Goal: Task Accomplishment & Management: Complete application form

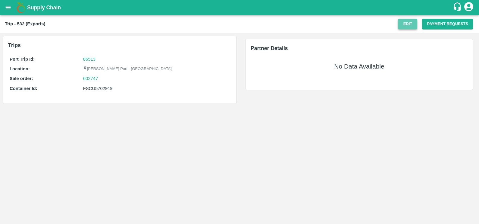
click at [401, 22] on button "Edit" at bounding box center [407, 24] width 19 height 11
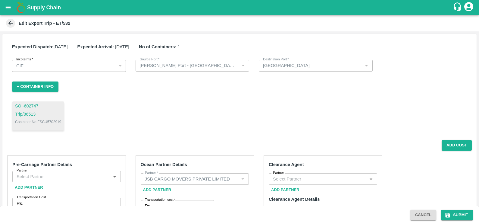
scroll to position [95, 0]
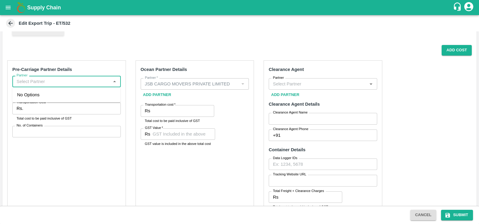
click at [64, 80] on input "Partner" at bounding box center [61, 81] width 95 height 8
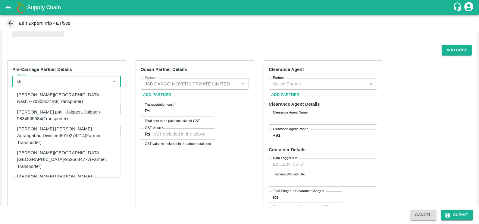
type input "s"
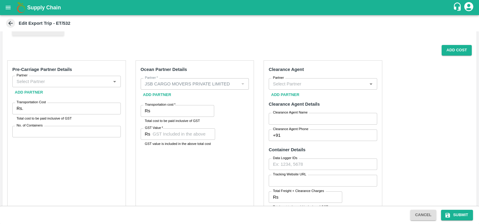
click at [116, 97] on div "Pre-Carriage Partner Details Partner Partner Add Partner Transportation Cost Rs…" at bounding box center [66, 151] width 119 height 182
click at [61, 83] on input "Partner" at bounding box center [61, 81] width 95 height 8
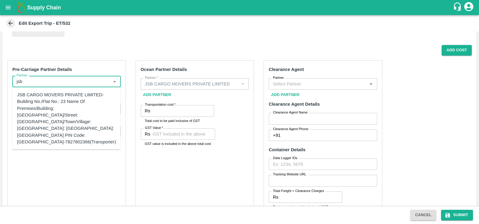
click at [44, 99] on div "JSB CARGO MOVERS PRIVATE LIMITED-Building No./Flat No.: 23 Name Of Premises/Bui…" at bounding box center [66, 118] width 99 height 54
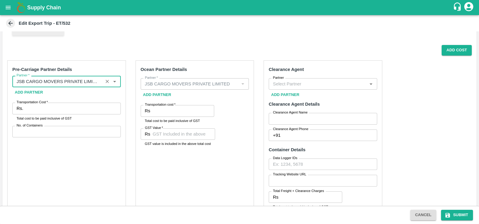
type input "JSB CARGO MOVERS PRIVATE LIMITED-Building No./Flat No.: 23 Name Of Premises/Bui…"
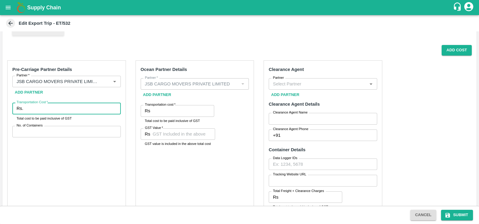
click at [47, 107] on input "Transportation Cost   *" at bounding box center [73, 107] width 95 height 11
type input "43590"
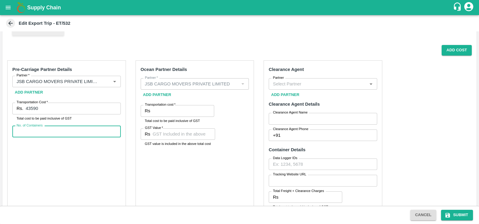
click at [92, 127] on input "No. of Containers" at bounding box center [66, 131] width 108 height 11
type input "1"
click at [164, 106] on label "Transportation cost   *" at bounding box center [160, 104] width 30 height 5
click at [164, 106] on input "Transportation cost   *" at bounding box center [183, 110] width 61 height 11
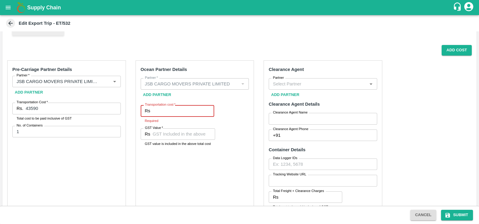
paste input "127982.81"
type input "127982.81"
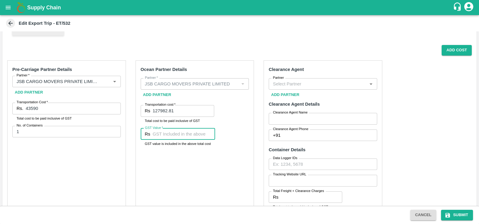
click at [159, 131] on input "GST Value   *" at bounding box center [184, 133] width 62 height 11
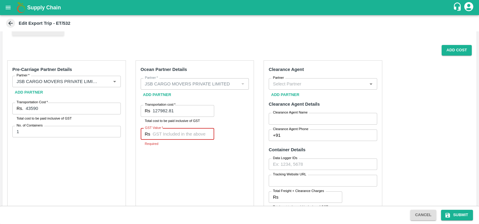
paste input "11987.21"
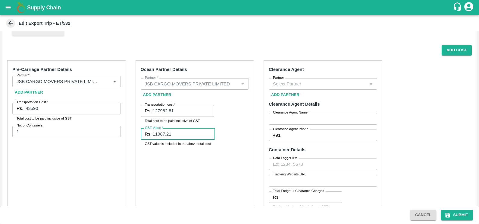
type input "11987.21"
click at [298, 81] on input "Partner" at bounding box center [318, 84] width 95 height 8
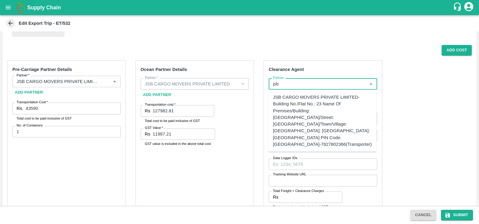
click at [300, 107] on div "JSB CARGO MOVERS PRIVATE LIMITED-Building No./Flat No.: 23 Name Of Premises/Bui…" at bounding box center [322, 121] width 99 height 54
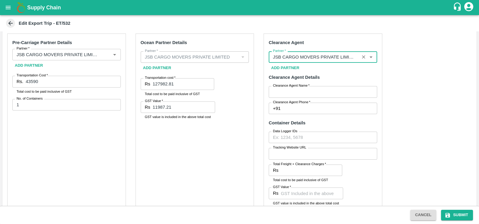
scroll to position [122, 0]
type input "JSB CARGO MOVERS PRIVATE LIMITED-Building No./Flat No.: 23 Name Of Premises/Bui…"
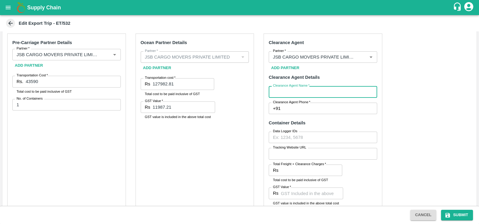
click at [296, 89] on input "Clearance Agent Name   *" at bounding box center [323, 91] width 108 height 11
type input "SHARAD"
type input "8698821906"
type input "5075.0"
type input "1548.0"
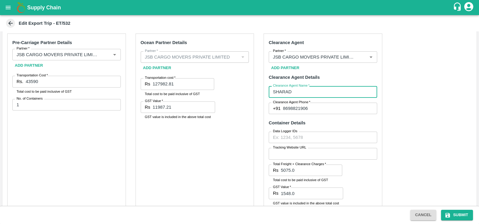
type input "4130"
type input "630"
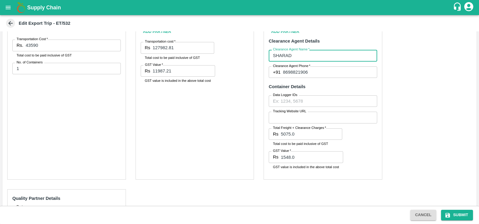
scroll to position [158, 0]
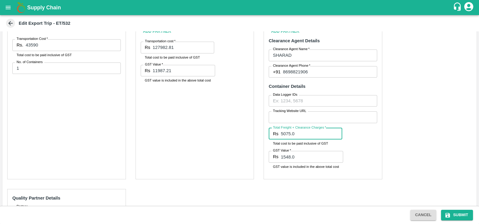
click at [300, 133] on input "5075.0" at bounding box center [311, 133] width 61 height 11
paste input "4"
type input "5074"
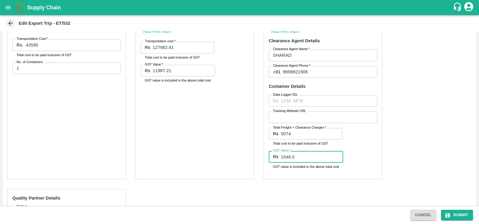
click at [298, 154] on input "1548.0" at bounding box center [312, 156] width 62 height 11
type input "1"
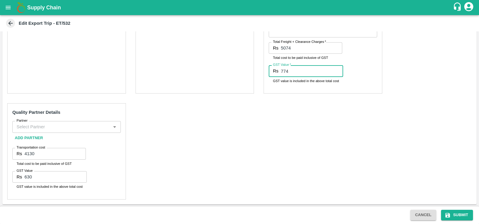
click at [61, 130] on div "Partner" at bounding box center [66, 126] width 108 height 11
type input "774"
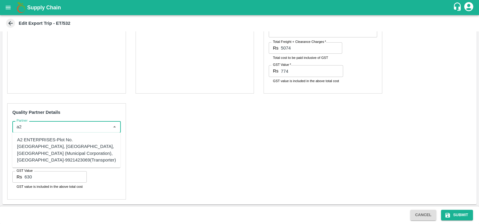
click at [49, 144] on div "A2 ENTERPRISES-Plot No.[GEOGRAPHIC_DATA], [GEOGRAPHIC_DATA], [GEOGRAPHIC_DATA] …" at bounding box center [66, 149] width 99 height 27
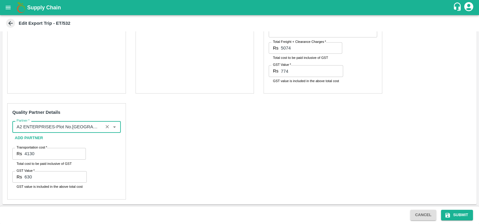
type input "A2 ENTERPRISES-Plot No.[GEOGRAPHIC_DATA], [GEOGRAPHIC_DATA], [GEOGRAPHIC_DATA] …"
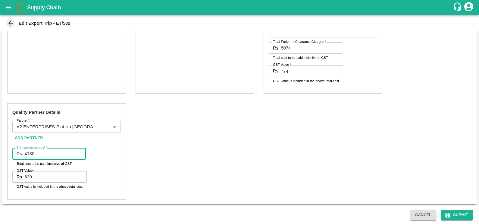
click at [49, 152] on input "4130" at bounding box center [54, 153] width 61 height 11
type input "4"
type input "1700"
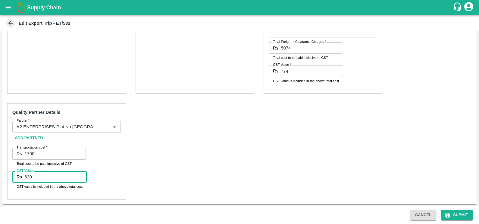
click at [40, 181] on input "630" at bounding box center [55, 176] width 62 height 11
type input "6"
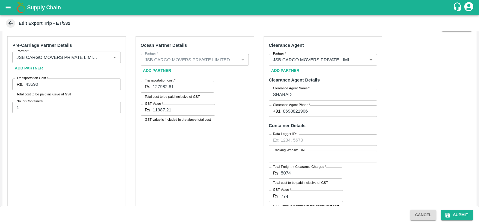
scroll to position [116, 0]
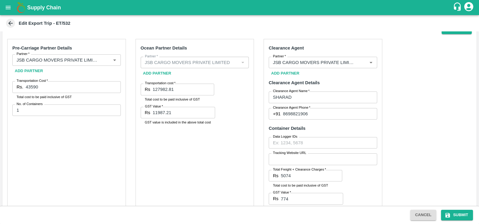
type input "00"
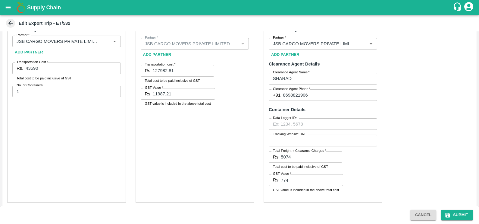
scroll to position [134, 0]
click at [454, 215] on button "Submit" at bounding box center [457, 214] width 32 height 11
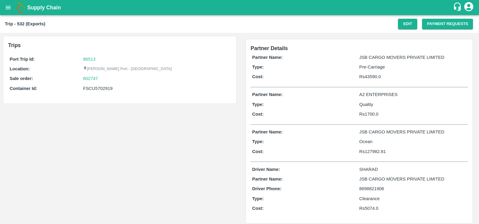
scroll to position [5, 0]
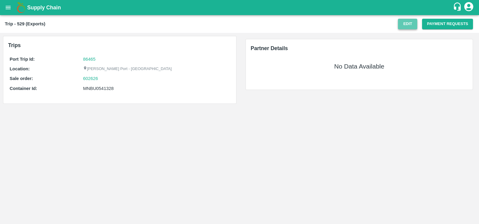
click at [405, 28] on button "Edit" at bounding box center [407, 24] width 19 height 11
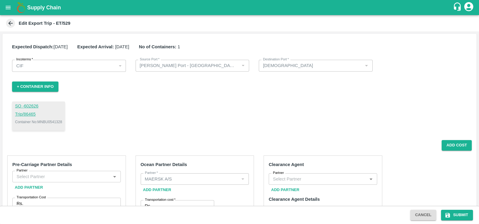
scroll to position [83, 0]
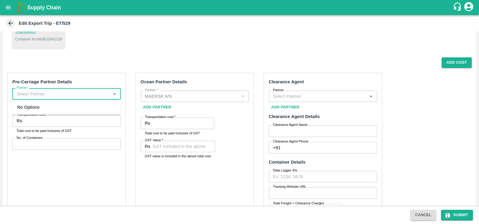
click at [85, 90] on input "Partner" at bounding box center [61, 94] width 95 height 8
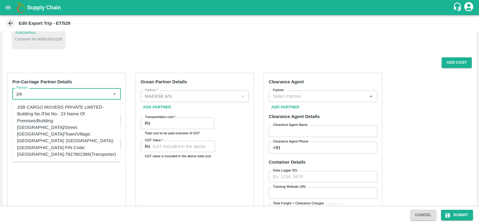
click at [56, 108] on div "JSB CARGO MOVERS PRIVATE LIMITED-Building No./Flat No.: 23 Name Of Premises/Bui…" at bounding box center [66, 131] width 99 height 54
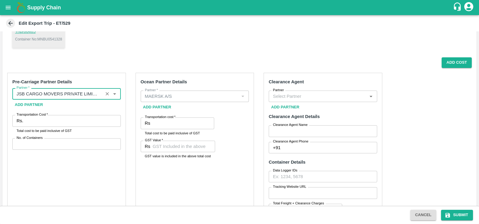
type input "JSB CARGO MOVERS PRIVATE LIMITED-Building No./Flat No.: 23 Name Of Premises/Bui…"
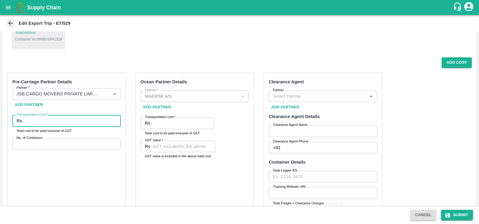
click at [59, 118] on input "Transportation Cost   *" at bounding box center [73, 120] width 95 height 11
type input "47090"
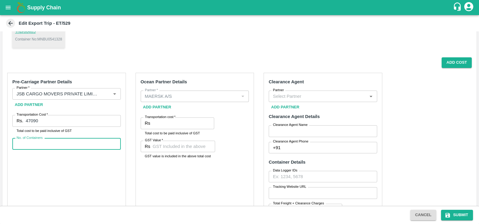
click at [55, 139] on input "No. of Containers" at bounding box center [66, 143] width 108 height 11
type input "1"
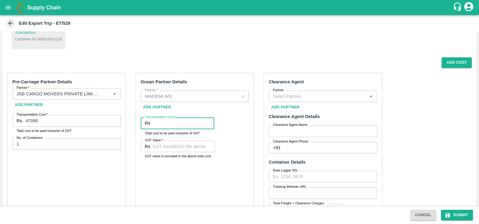
click at [166, 121] on input "Transportation cost   *" at bounding box center [183, 122] width 61 height 11
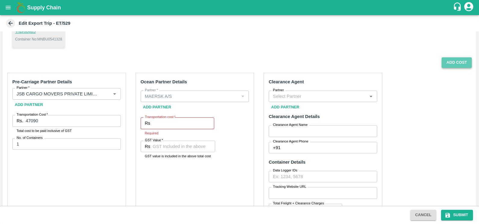
click at [455, 63] on button "Add Cost" at bounding box center [457, 62] width 30 height 11
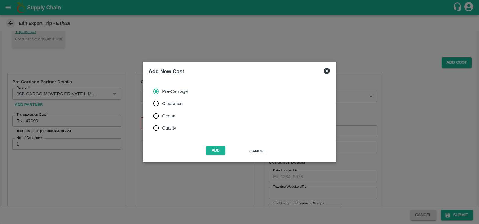
click at [166, 114] on span "Ocean" at bounding box center [168, 115] width 13 height 7
click at [162, 114] on input "Ocean" at bounding box center [156, 116] width 12 height 12
radio input "true"
click at [213, 146] on button "Add" at bounding box center [215, 150] width 19 height 9
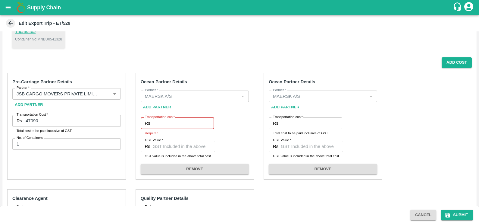
click at [180, 119] on input "Transportation cost   *" at bounding box center [183, 122] width 61 height 11
paste input "108070.43"
type input "108070.43"
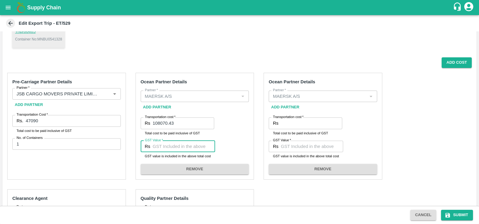
click at [192, 144] on input "GST Value   *" at bounding box center [184, 145] width 62 height 11
paste input "5599.04"
type input "5599.04"
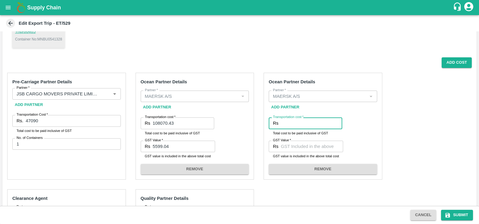
click at [308, 122] on input "Transportation cost   *" at bounding box center [311, 122] width 61 height 11
paste input "45793.44"
type input "45793.44"
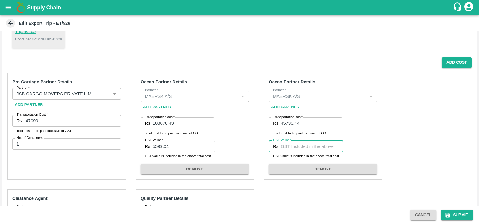
click at [315, 147] on input "GST Value   *" at bounding box center [312, 145] width 62 height 11
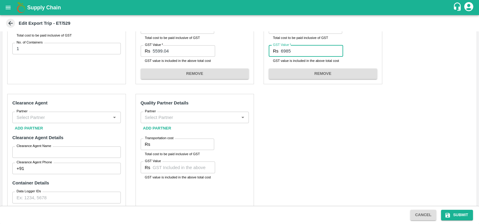
click at [82, 112] on div "Partner" at bounding box center [66, 116] width 108 height 11
type input "6985"
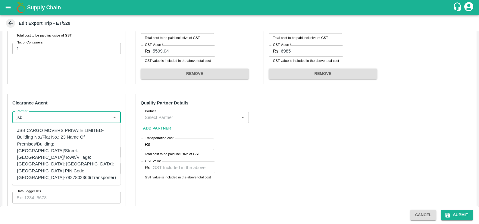
click at [54, 130] on div "JSB CARGO MOVERS PRIVATE LIMITED-Building No./Flat No.: 23 Name Of Premises/Bui…" at bounding box center [66, 154] width 99 height 54
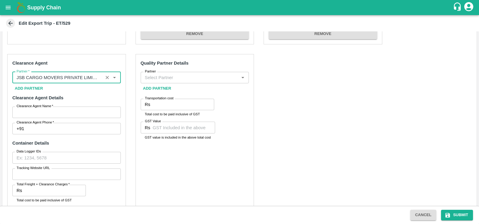
scroll to position [218, 0]
type input "JSB CARGO MOVERS PRIVATE LIMITED-Building No./Flat No.: 23 Name Of Premises/Bui…"
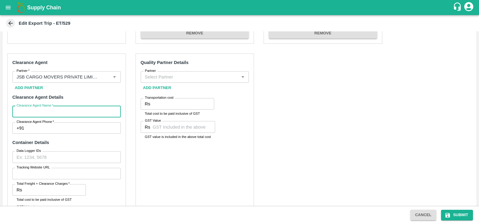
click at [47, 113] on input "Clearance Agent Name   *" at bounding box center [66, 111] width 108 height 11
type input "sharad"
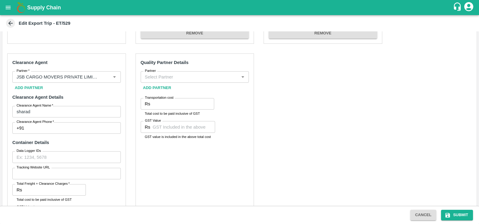
click at [158, 185] on div "Quality Partner Details Partner Partner Add Partner Transportation cost Rs Tran…" at bounding box center [195, 144] width 119 height 182
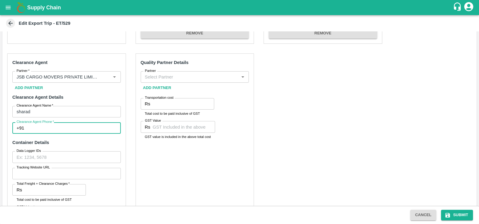
click at [68, 124] on input "Clearance Agent Phone   *" at bounding box center [74, 127] width 94 height 11
type input "7387698255"
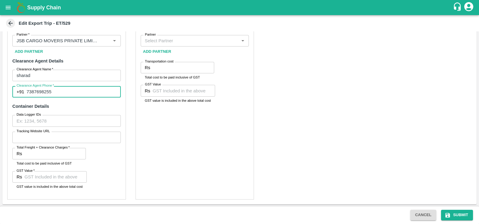
click at [58, 150] on input "Total Freight + Clearance Charges   *" at bounding box center [54, 153] width 61 height 11
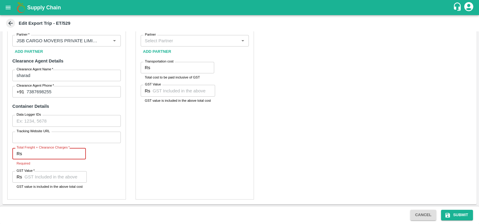
paste input "5074"
type input "5074"
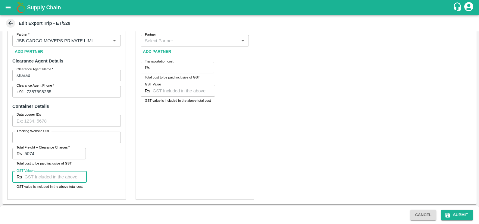
click at [67, 176] on input "GST Value   *" at bounding box center [55, 176] width 62 height 11
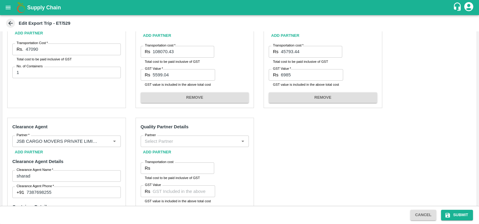
scroll to position [149, 0]
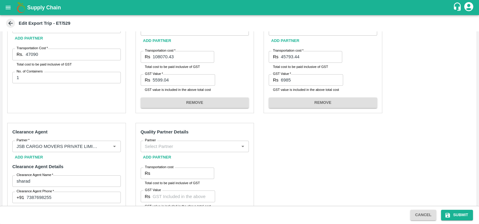
type input "774"
click at [170, 149] on input "Partner" at bounding box center [190, 146] width 95 height 8
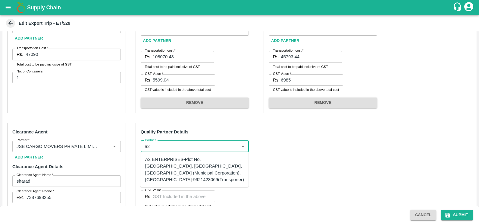
click at [168, 162] on div "A2 ENTERPRISES-Plot No.[GEOGRAPHIC_DATA], [GEOGRAPHIC_DATA], [GEOGRAPHIC_DATA] …" at bounding box center [194, 169] width 99 height 27
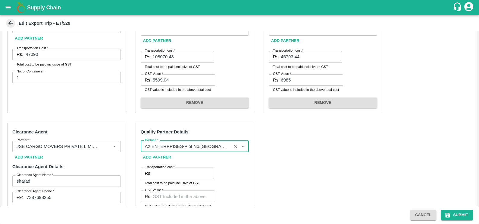
type input "A2 ENTERPRISES-Plot No.[GEOGRAPHIC_DATA], [GEOGRAPHIC_DATA], [GEOGRAPHIC_DATA] …"
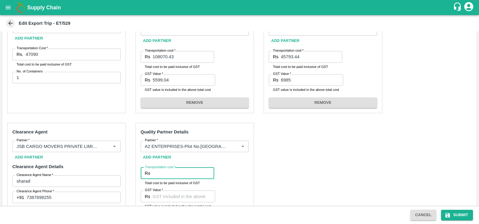
click at [170, 172] on input "Transportation cost   *" at bounding box center [183, 172] width 61 height 11
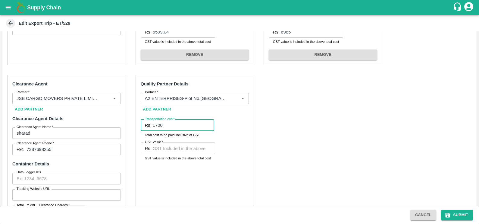
type input "1700"
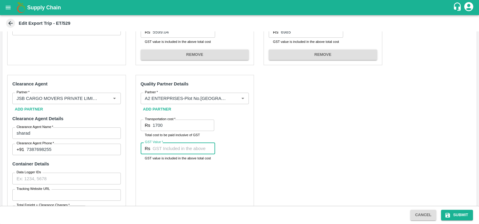
click at [171, 150] on input "GST Value   *" at bounding box center [184, 147] width 62 height 11
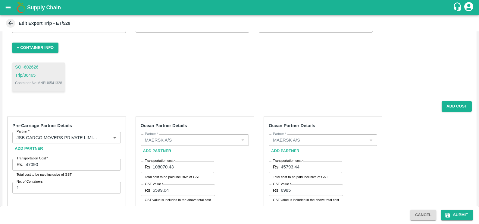
scroll to position [22, 0]
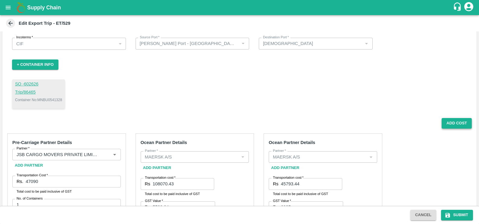
type input "00"
click at [445, 118] on button "Add Cost" at bounding box center [457, 123] width 30 height 11
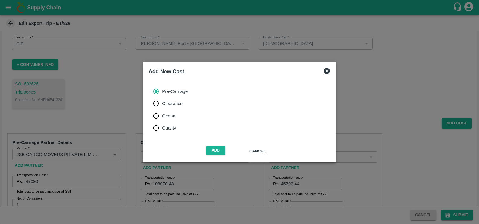
click at [174, 127] on span "Quality" at bounding box center [169, 127] width 14 height 7
click at [162, 127] on input "Quality" at bounding box center [156, 128] width 12 height 12
radio input "true"
click at [212, 150] on button "Add" at bounding box center [215, 150] width 19 height 9
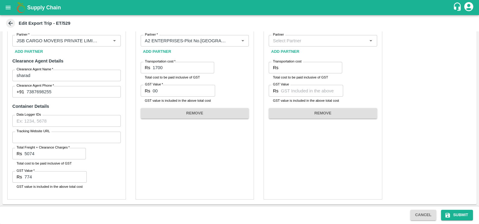
scroll to position [174, 0]
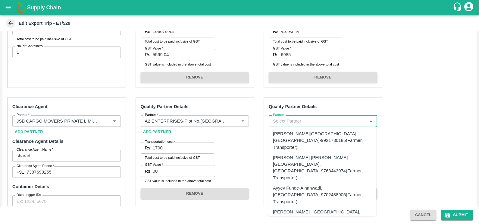
click at [298, 119] on input "Partner" at bounding box center [318, 121] width 95 height 8
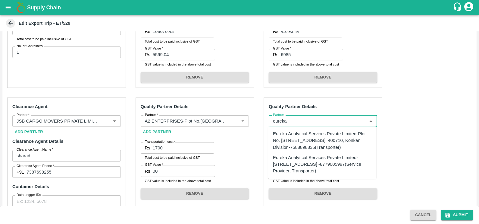
click at [297, 145] on div "Eureka Analytical Services Private Limited-Plot No. [STREET_ADDRESS], 400710, K…" at bounding box center [322, 140] width 99 height 20
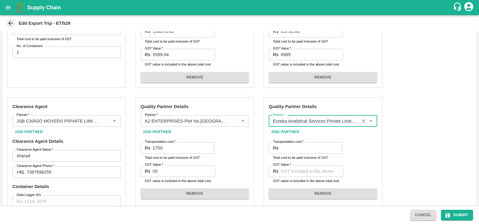
type input "Eureka Analytical Services Private Limited-Plot No. [STREET_ADDRESS], 400710, K…"
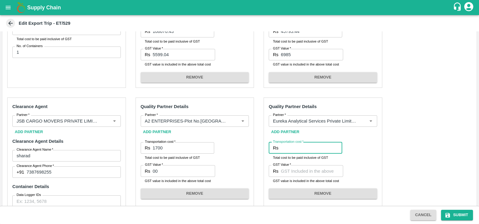
click at [297, 146] on input "Transportation cost   *" at bounding box center [311, 147] width 61 height 11
type input "4130"
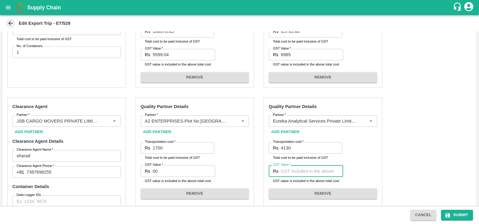
click at [288, 169] on input "GST Value   *" at bounding box center [312, 170] width 62 height 11
type input "630"
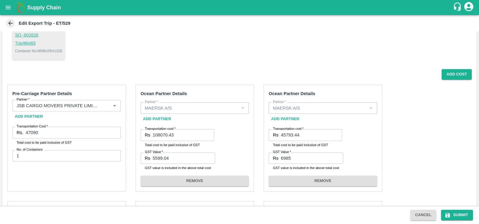
scroll to position [69, 0]
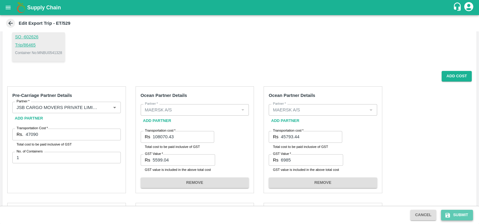
click at [461, 215] on button "Submit" at bounding box center [457, 214] width 32 height 11
